Goal: Transaction & Acquisition: Subscribe to service/newsletter

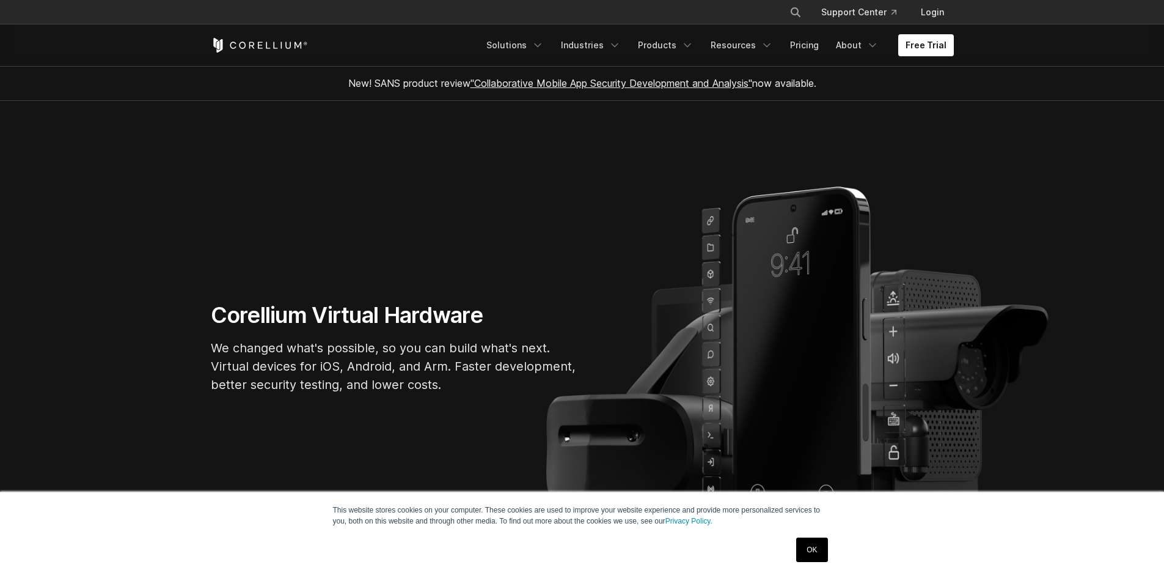
click at [810, 546] on link "OK" at bounding box center [811, 549] width 31 height 24
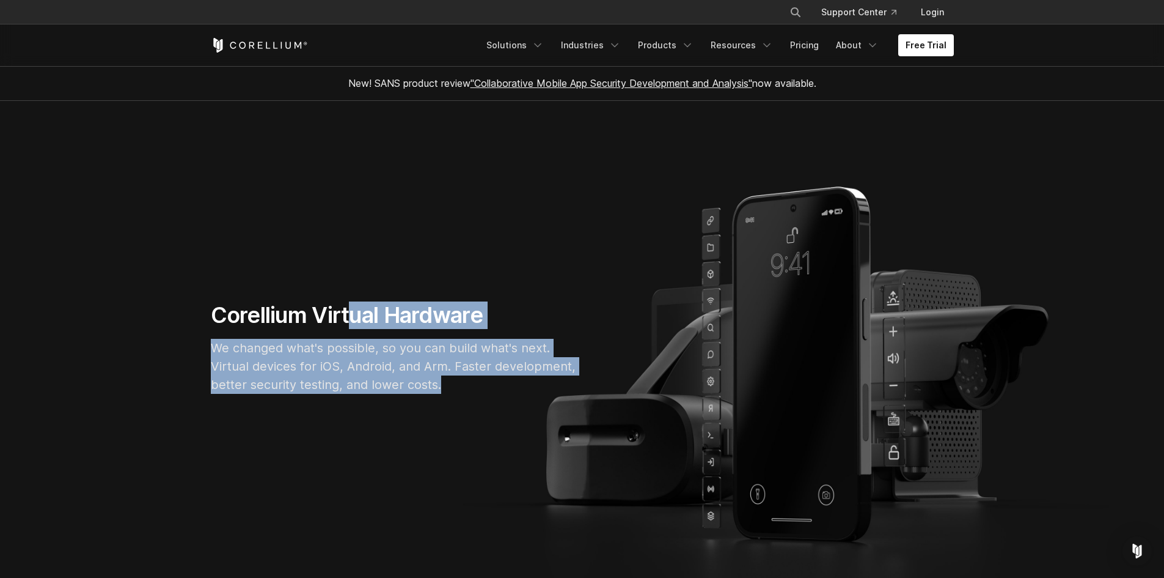
drag, startPoint x: 350, startPoint y: 319, endPoint x: 466, endPoint y: 377, distance: 129.8
click at [466, 377] on div "Corellium Virtual Hardware We changed what's possible, so you can build what's …" at bounding box center [394, 352] width 391 height 102
click at [466, 377] on p "We changed what's possible, so you can build what's next. Virtual devices for i…" at bounding box center [394, 366] width 367 height 55
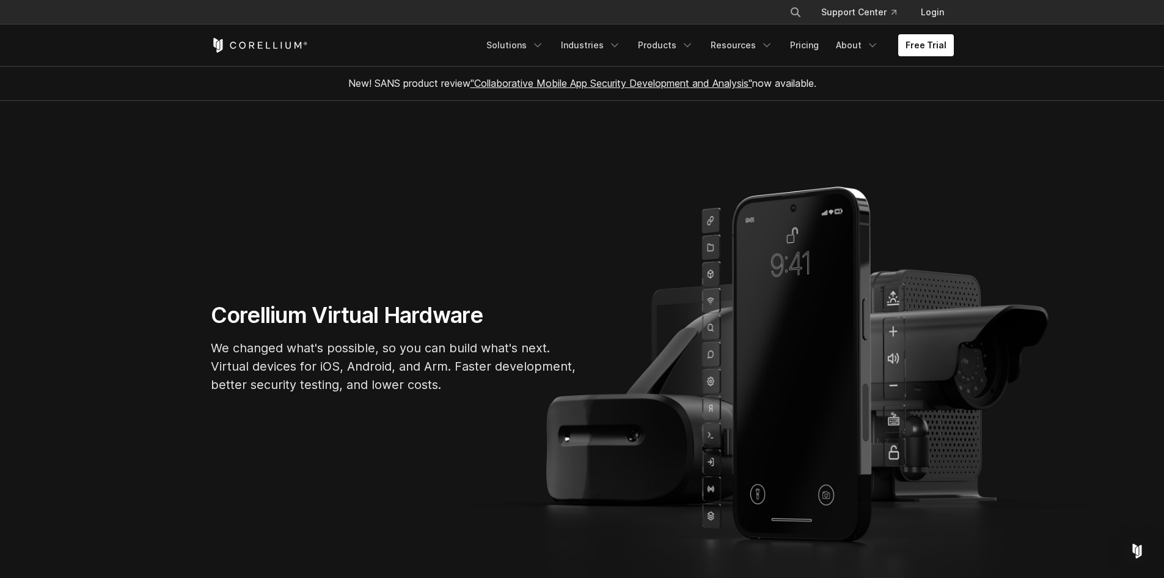
click at [466, 378] on p "We changed what's possible, so you can build what's next. Virtual devices for i…" at bounding box center [394, 366] width 367 height 55
click at [501, 314] on h1 "Corellium Virtual Hardware" at bounding box center [394, 315] width 367 height 28
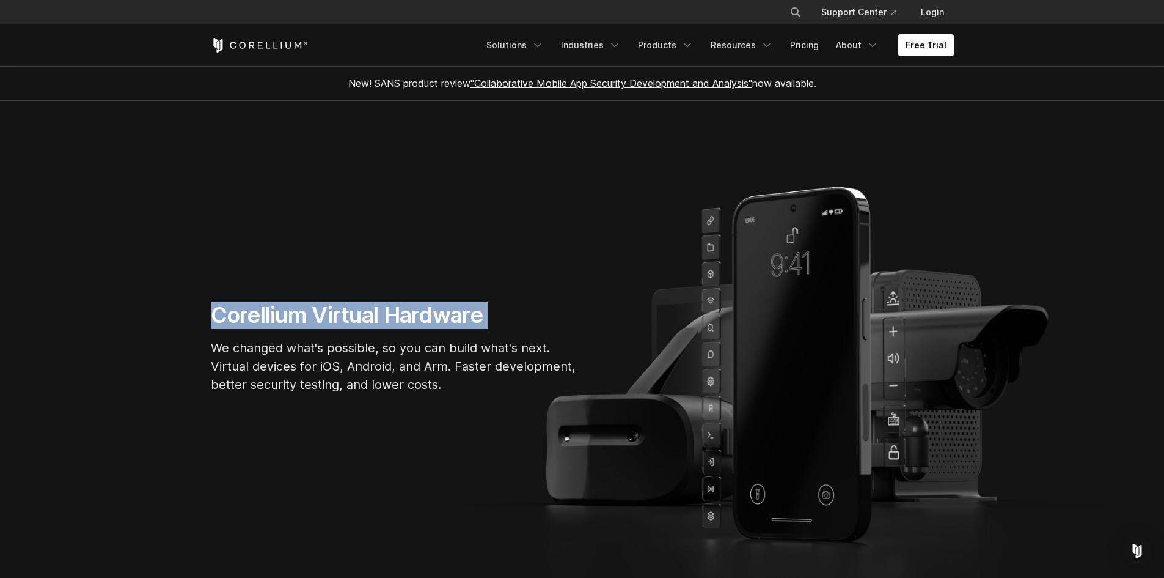
click at [501, 314] on h1 "Corellium Virtual Hardware" at bounding box center [394, 315] width 367 height 28
click at [452, 307] on h1 "Corellium Virtual Hardware" at bounding box center [394, 315] width 367 height 28
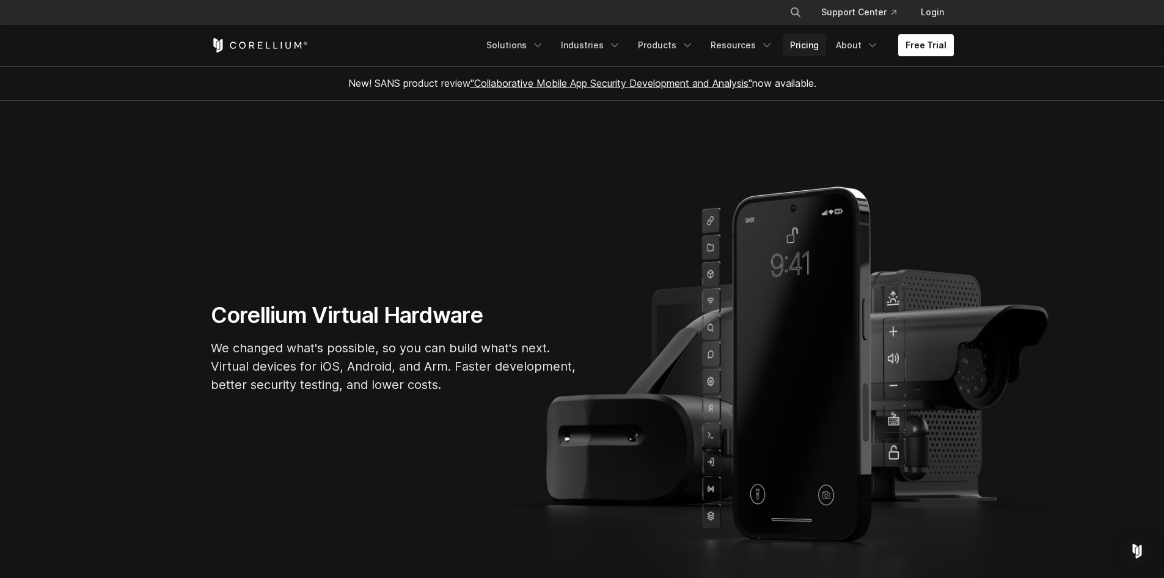
click at [810, 39] on link "Pricing" at bounding box center [804, 45] width 43 height 22
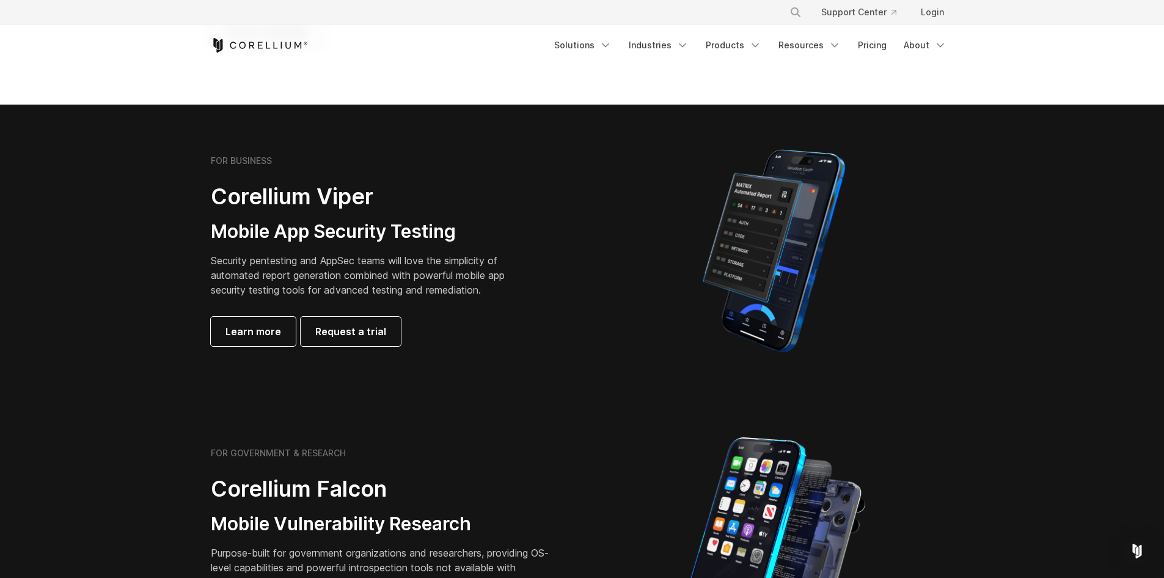
scroll to position [210, 0]
click at [421, 257] on p "Security pentesting and AppSec teams will love the simplicity of automated repo…" at bounding box center [367, 276] width 313 height 44
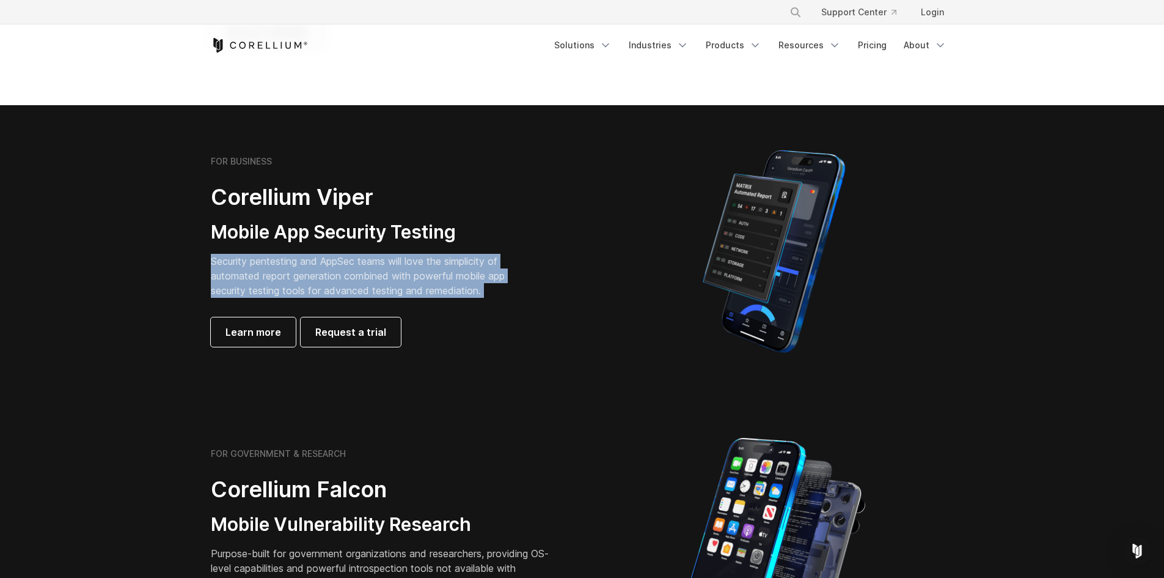
click at [421, 257] on p "Security pentesting and AppSec teams will love the simplicity of automated repo…" at bounding box center [367, 276] width 313 height 44
click at [496, 284] on p "Security pentesting and AppSec teams will love the simplicity of automated repo…" at bounding box center [367, 276] width 313 height 44
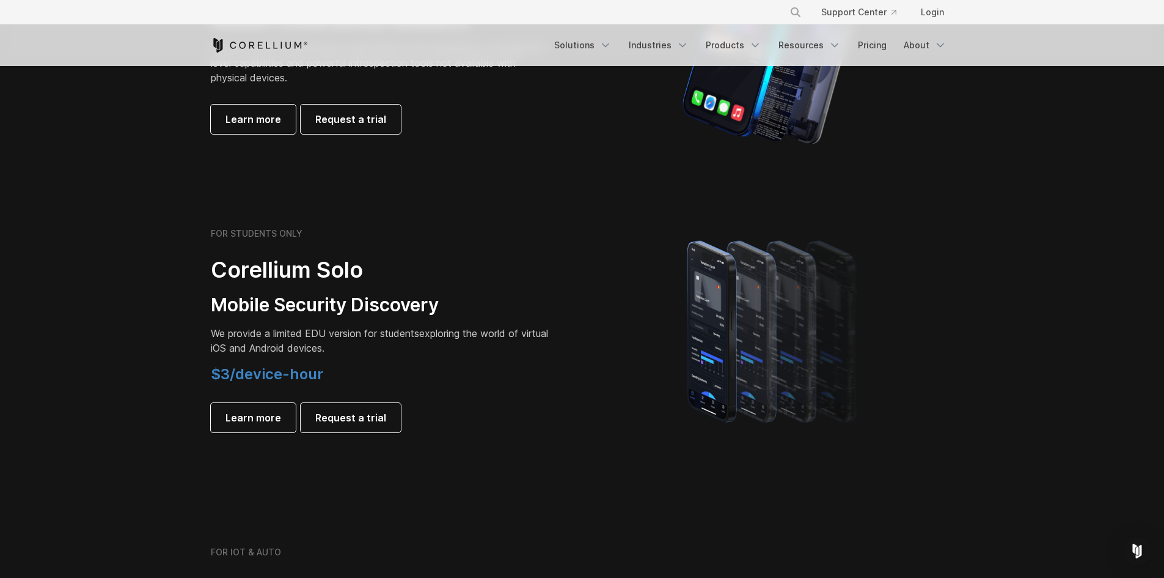
scroll to position [712, 0]
